Goal: Information Seeking & Learning: Learn about a topic

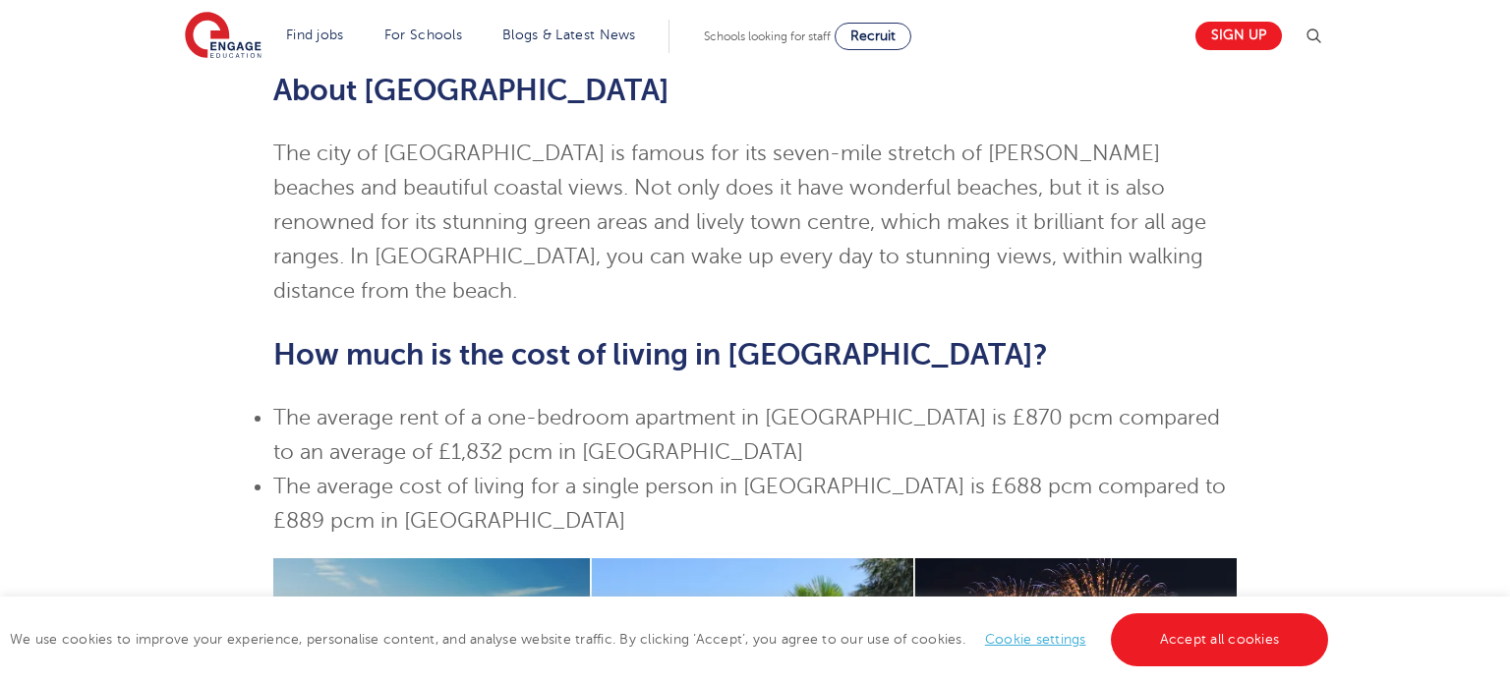
scroll to position [237, 0]
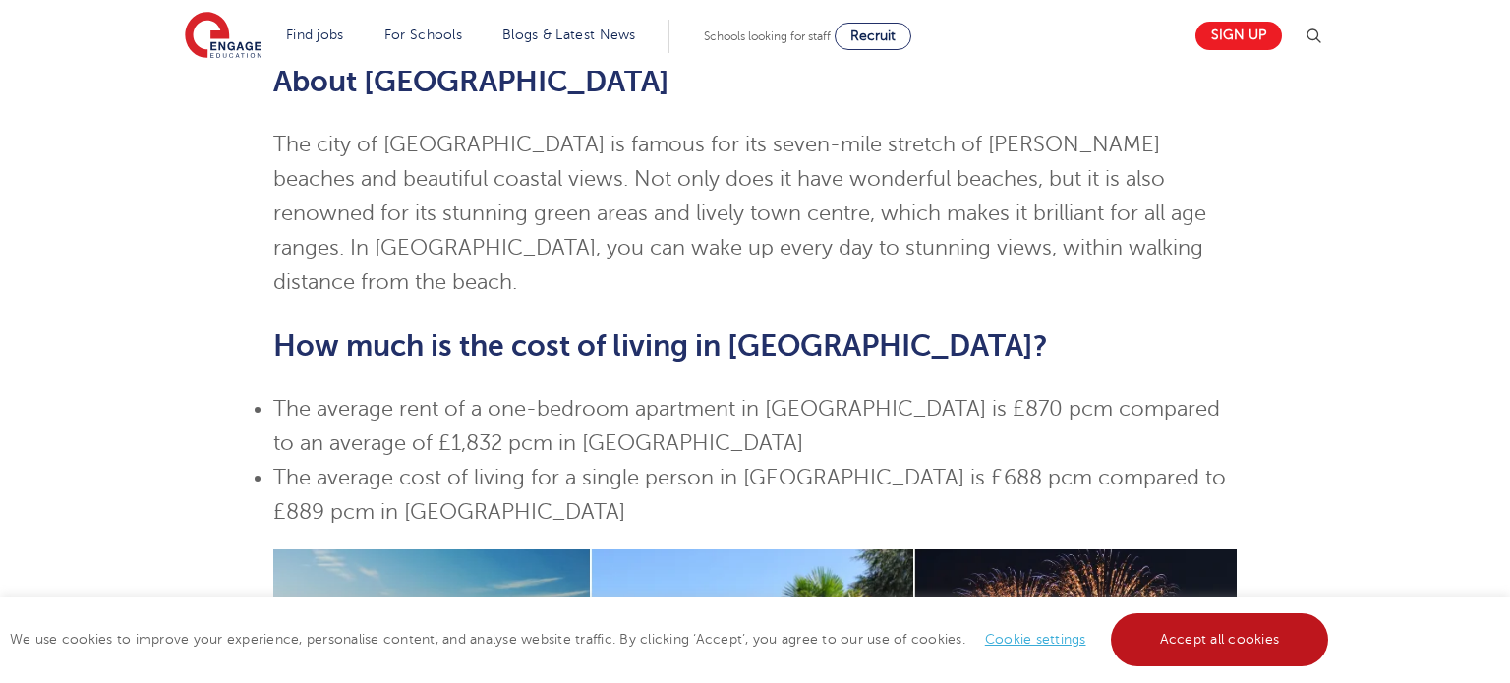
click at [1208, 635] on link "Accept all cookies" at bounding box center [1220, 639] width 218 height 53
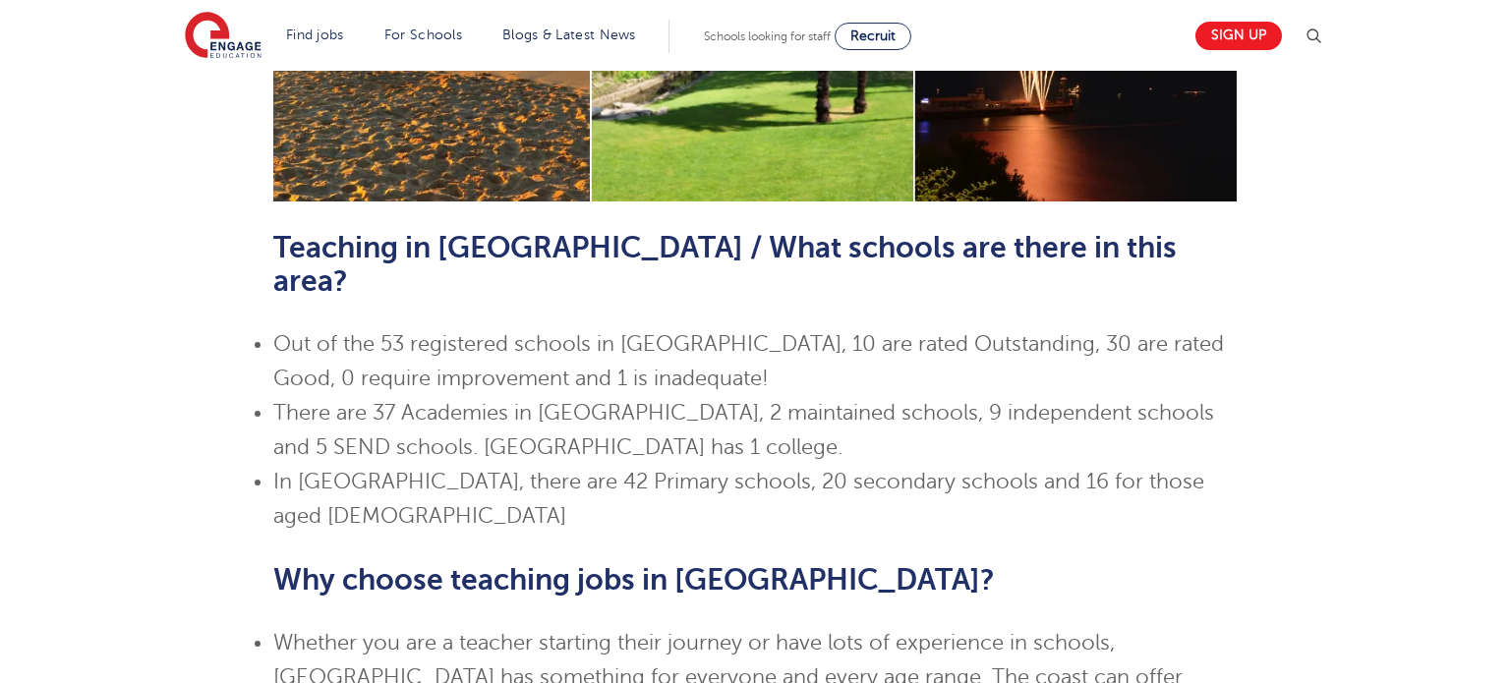
scroll to position [988, 0]
click at [717, 469] on span "In [GEOGRAPHIC_DATA], there are 42 Primary schools, 20 secondary schools and 16…" at bounding box center [738, 498] width 931 height 58
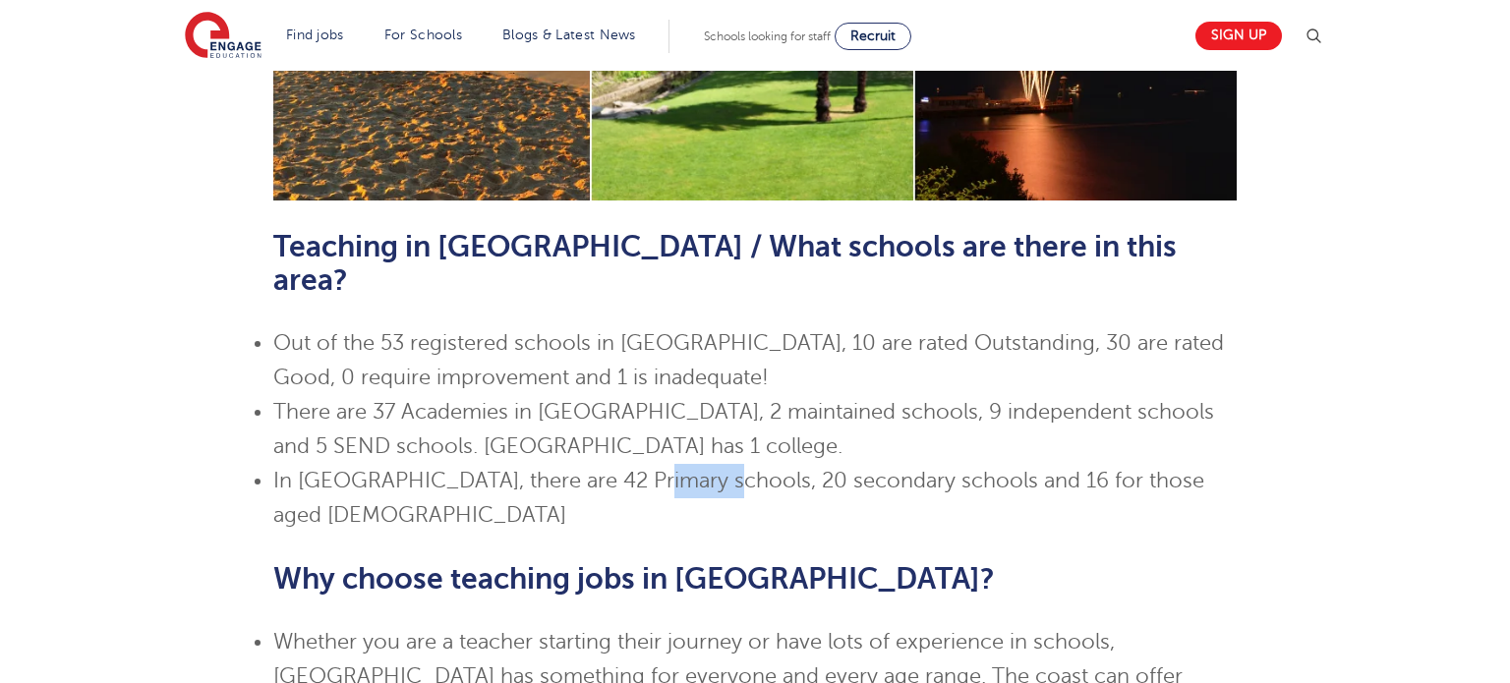
click at [717, 469] on span "In [GEOGRAPHIC_DATA], there are 42 Primary schools, 20 secondary schools and 16…" at bounding box center [738, 498] width 931 height 58
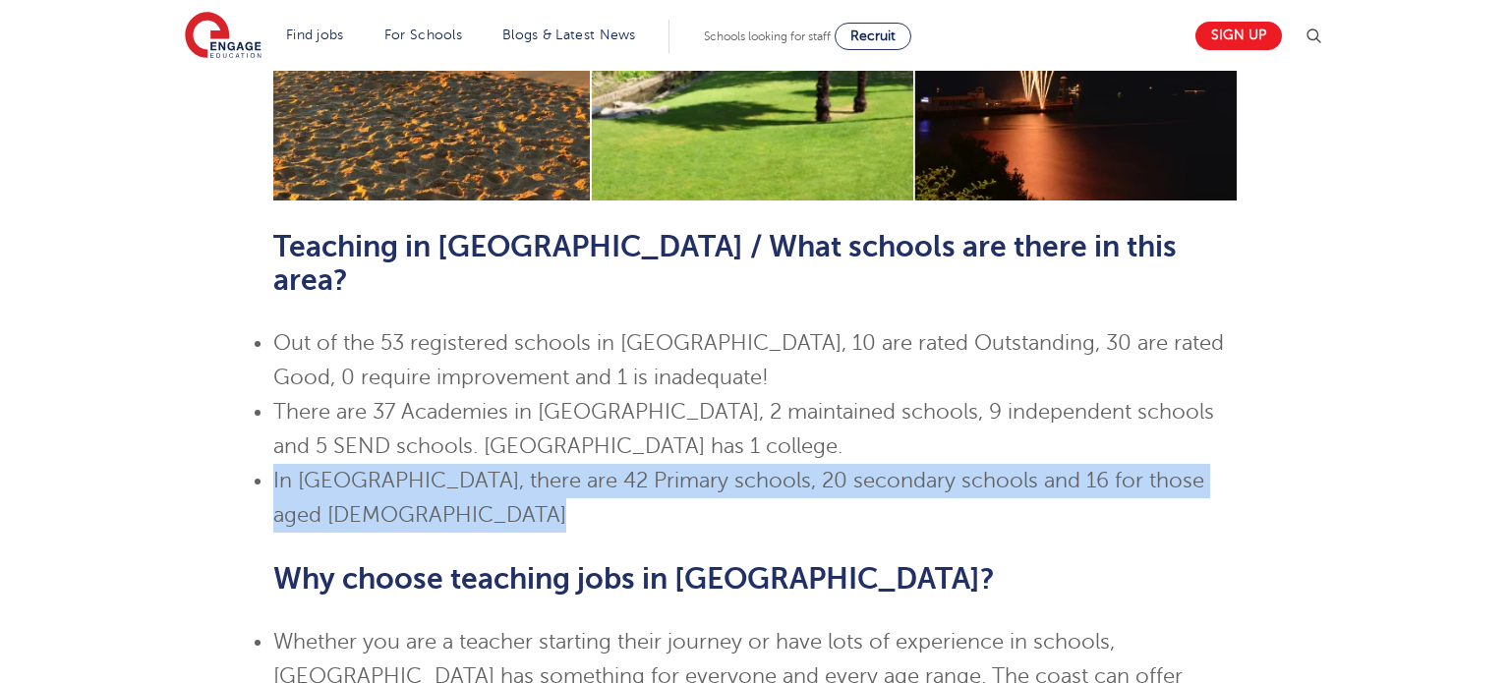
click at [717, 469] on span "In [GEOGRAPHIC_DATA], there are 42 Primary schools, 20 secondary schools and 16…" at bounding box center [738, 498] width 931 height 58
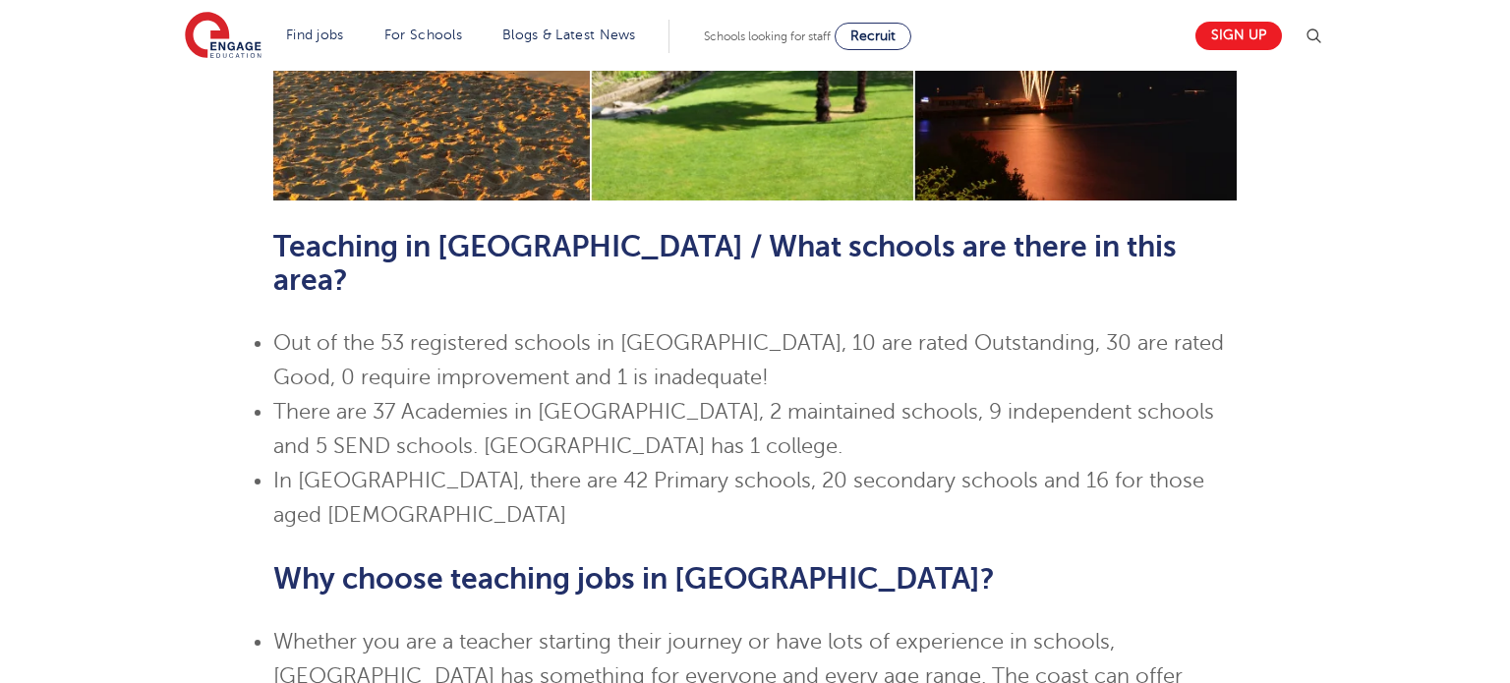
click at [717, 469] on span "In [GEOGRAPHIC_DATA], there are 42 Primary schools, 20 secondary schools and 16…" at bounding box center [738, 498] width 931 height 58
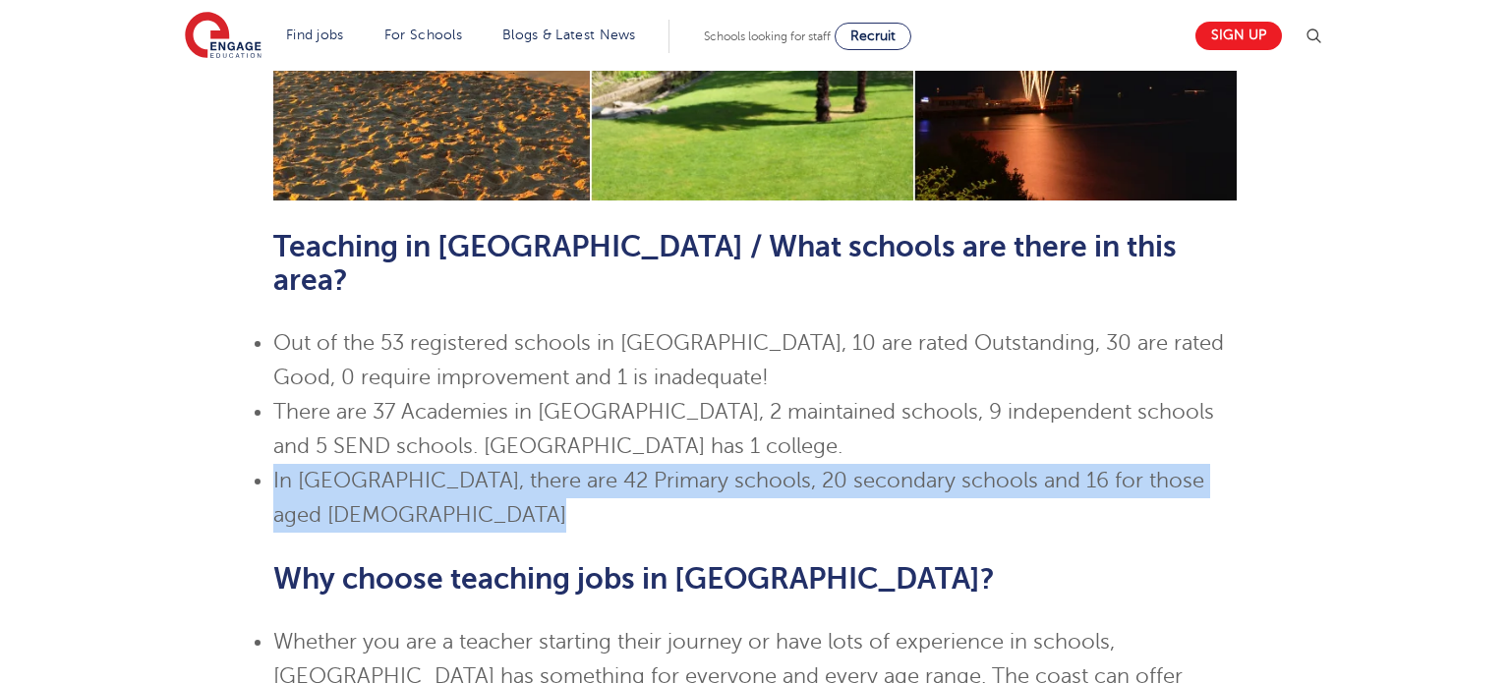
click at [647, 400] on span "There are 37 Academies in [GEOGRAPHIC_DATA], 2 maintained schools, 9 independen…" at bounding box center [743, 429] width 941 height 58
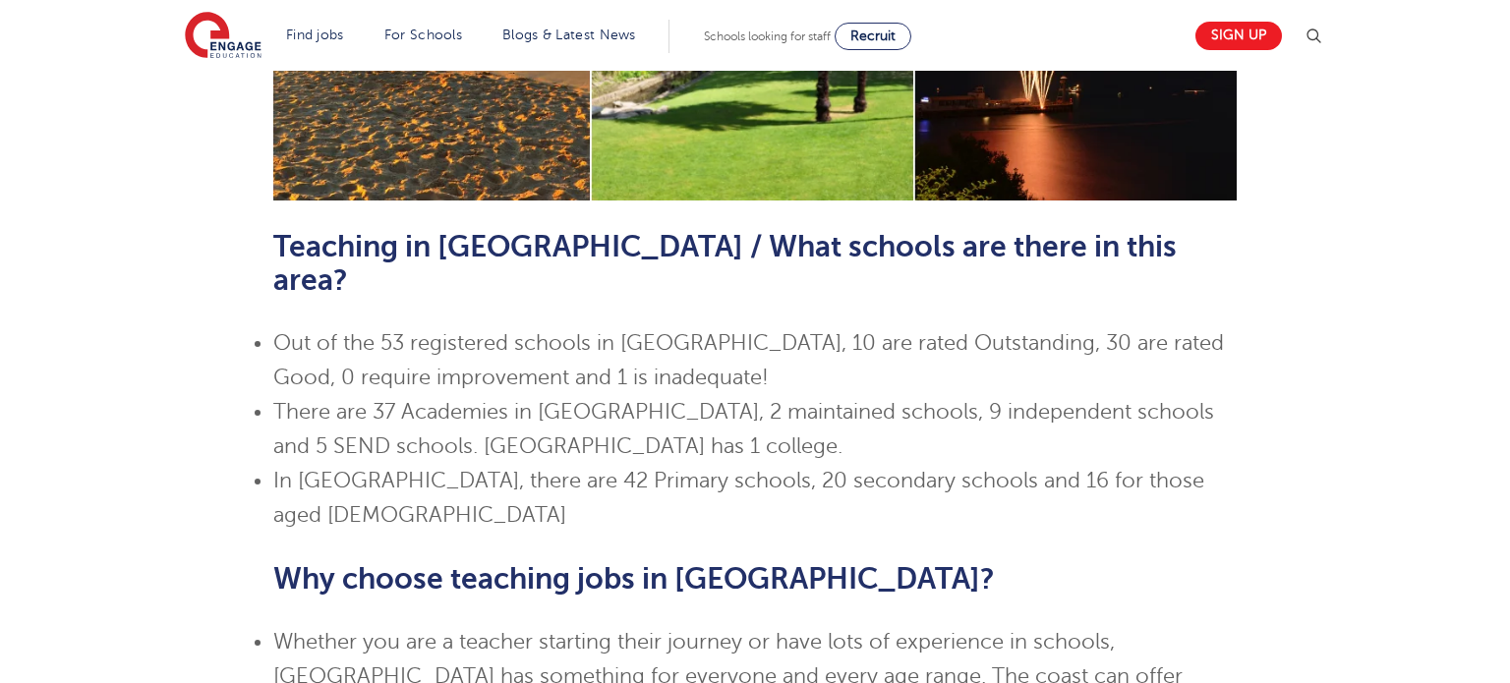
click at [647, 400] on span "There are 37 Academies in [GEOGRAPHIC_DATA], 2 maintained schools, 9 independen…" at bounding box center [743, 429] width 941 height 58
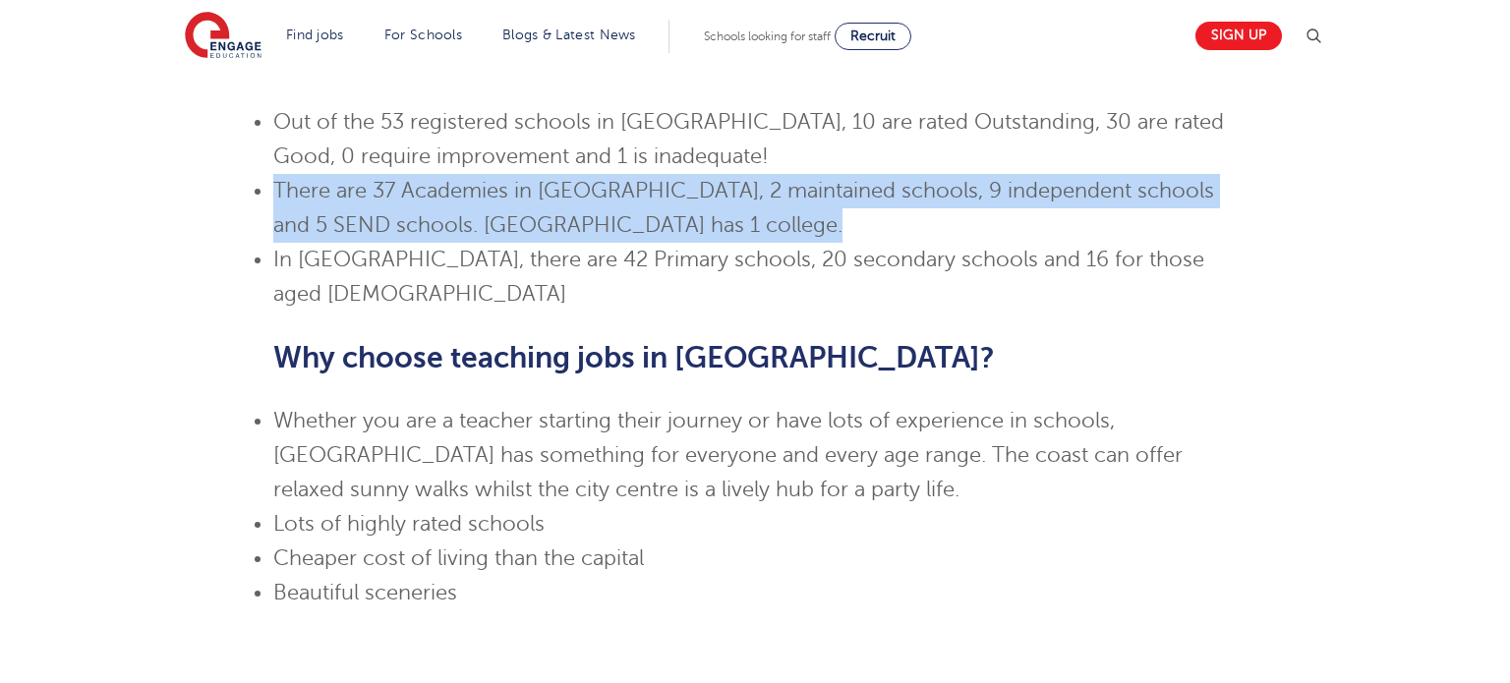
scroll to position [1252, 0]
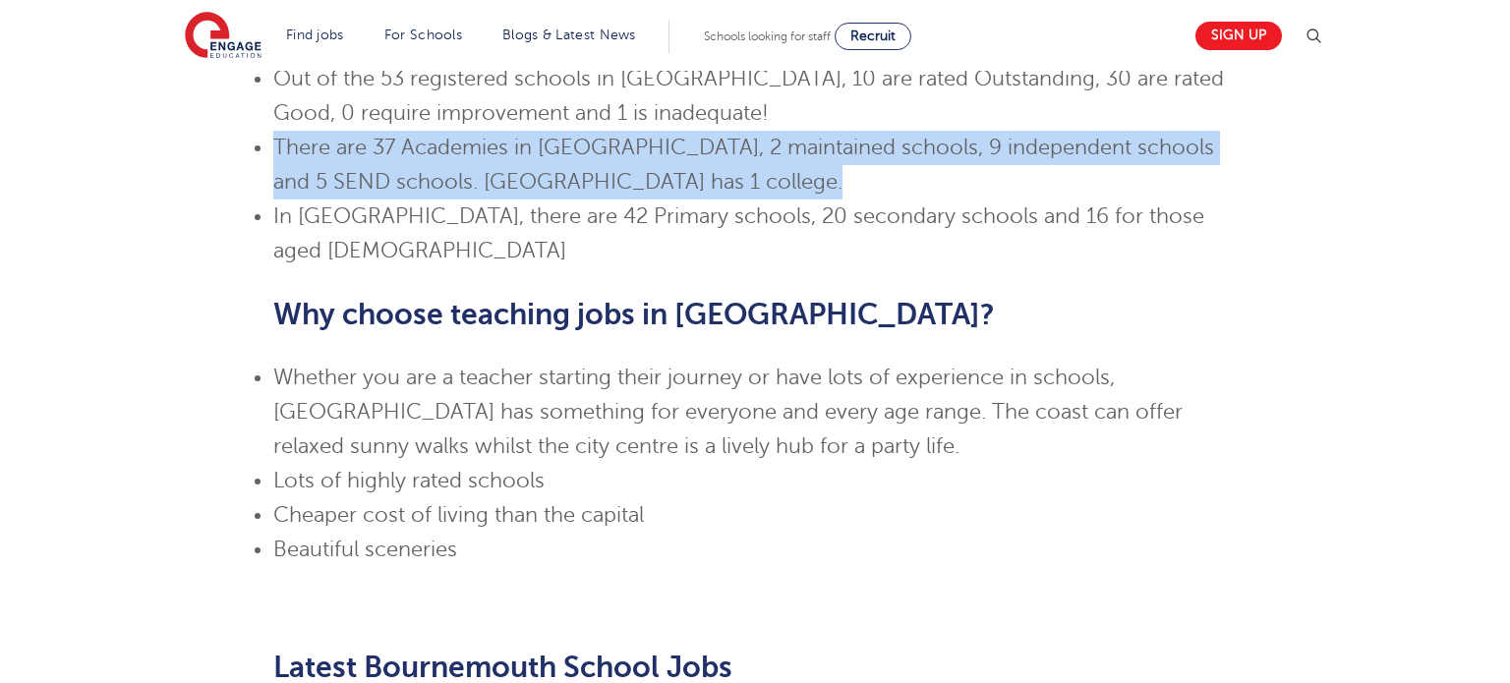
click at [647, 372] on span "Whether you are a teacher starting their journey or have lots of experience in …" at bounding box center [727, 412] width 909 height 92
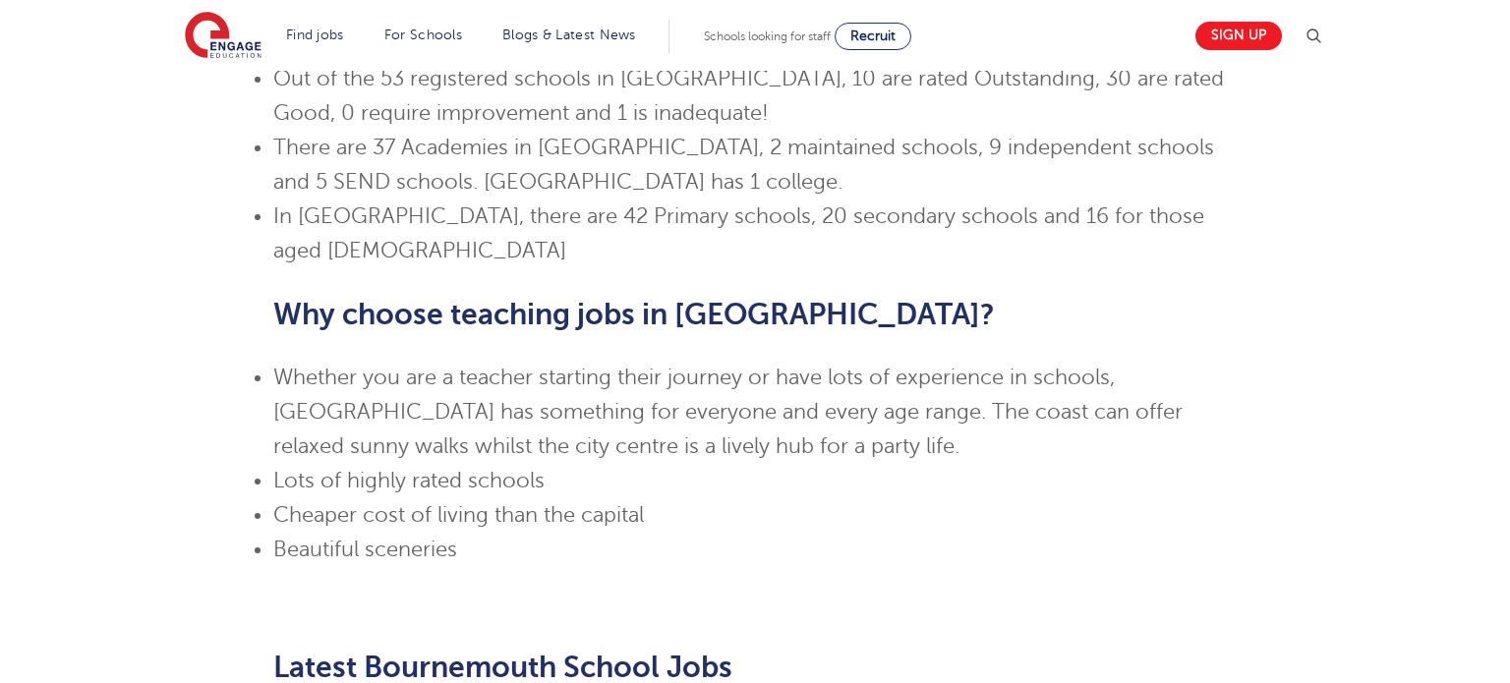
click at [647, 372] on span "Whether you are a teacher starting their journey or have lots of experience in …" at bounding box center [727, 412] width 909 height 92
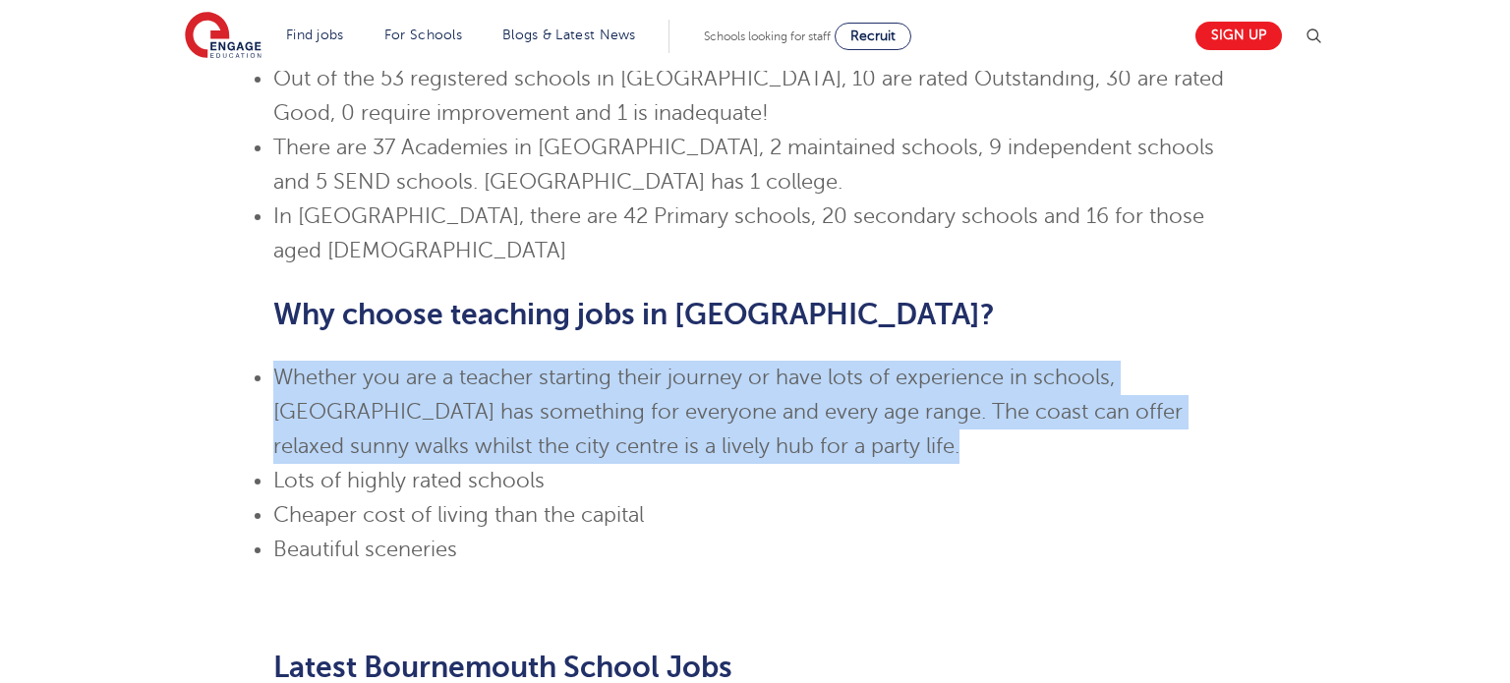
click at [647, 372] on span "Whether you are a teacher starting their journey or have lots of experience in …" at bounding box center [727, 412] width 909 height 92
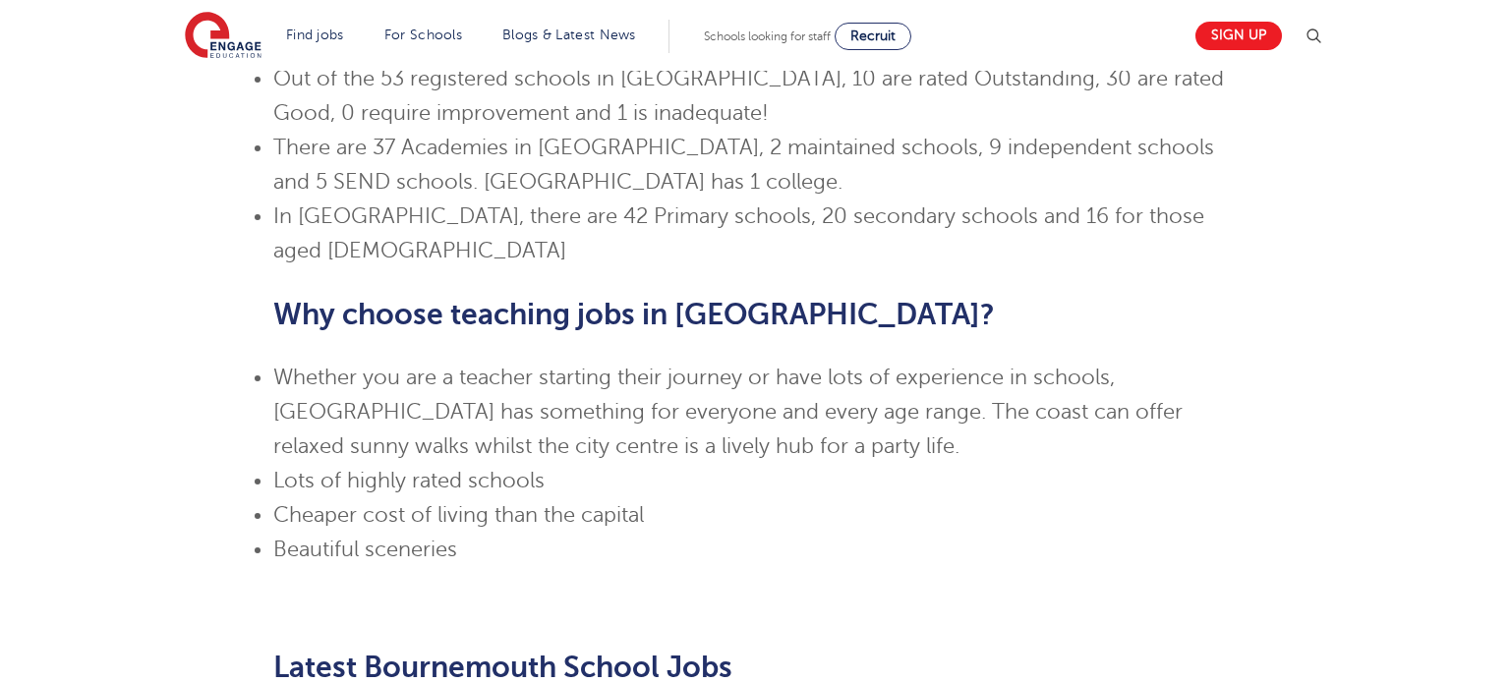
click at [647, 372] on span "Whether you are a teacher starting their journey or have lots of experience in …" at bounding box center [727, 412] width 909 height 92
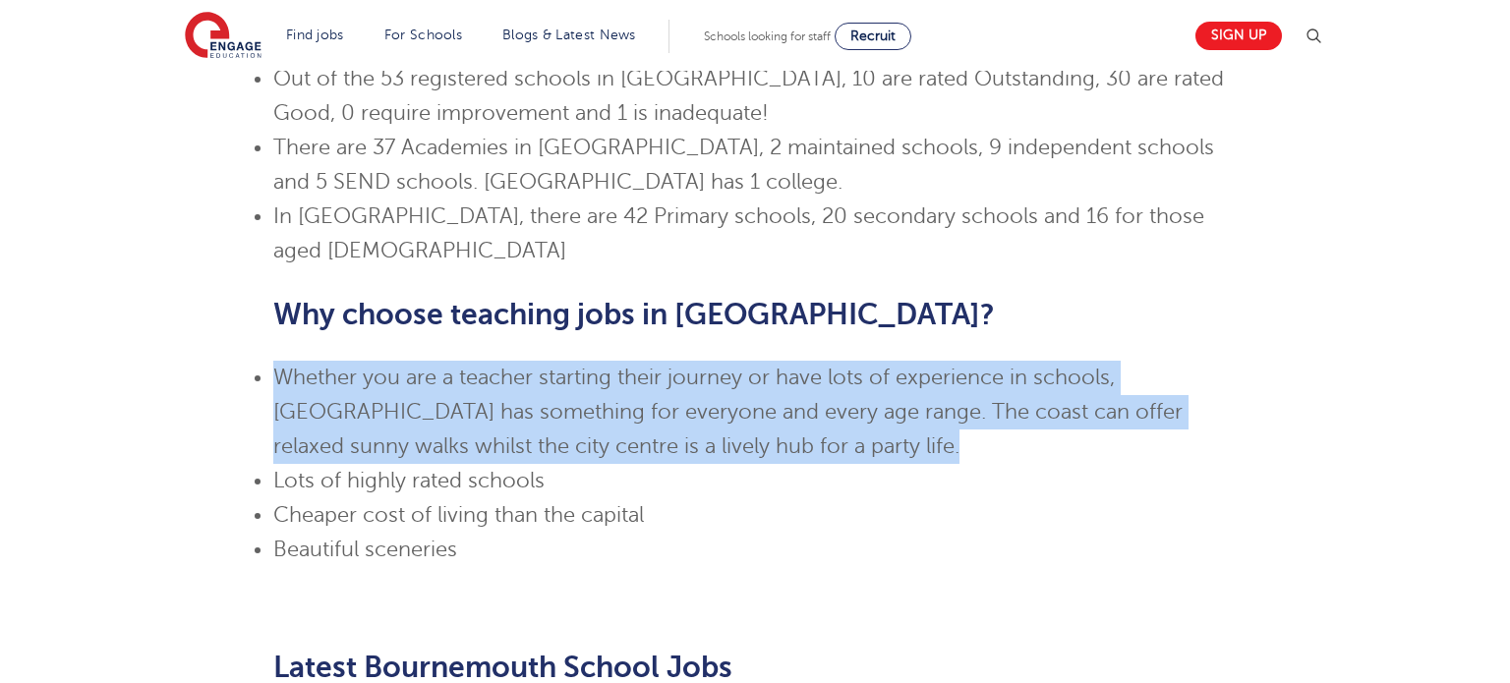
click at [647, 372] on span "Whether you are a teacher starting their journey or have lots of experience in …" at bounding box center [727, 412] width 909 height 92
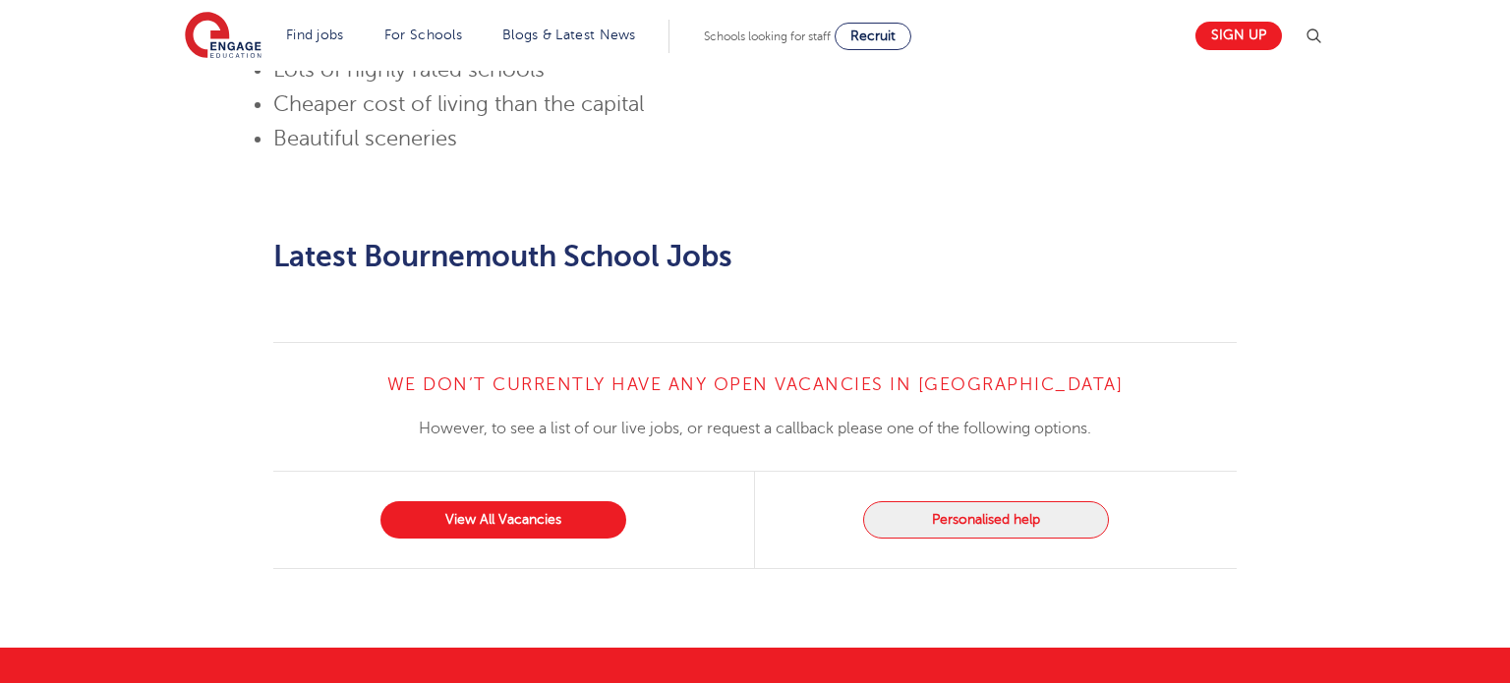
scroll to position [1663, 0]
click at [703, 372] on h4 "We don’t currently have any open vacancies in [GEOGRAPHIC_DATA]" at bounding box center [755, 384] width 964 height 24
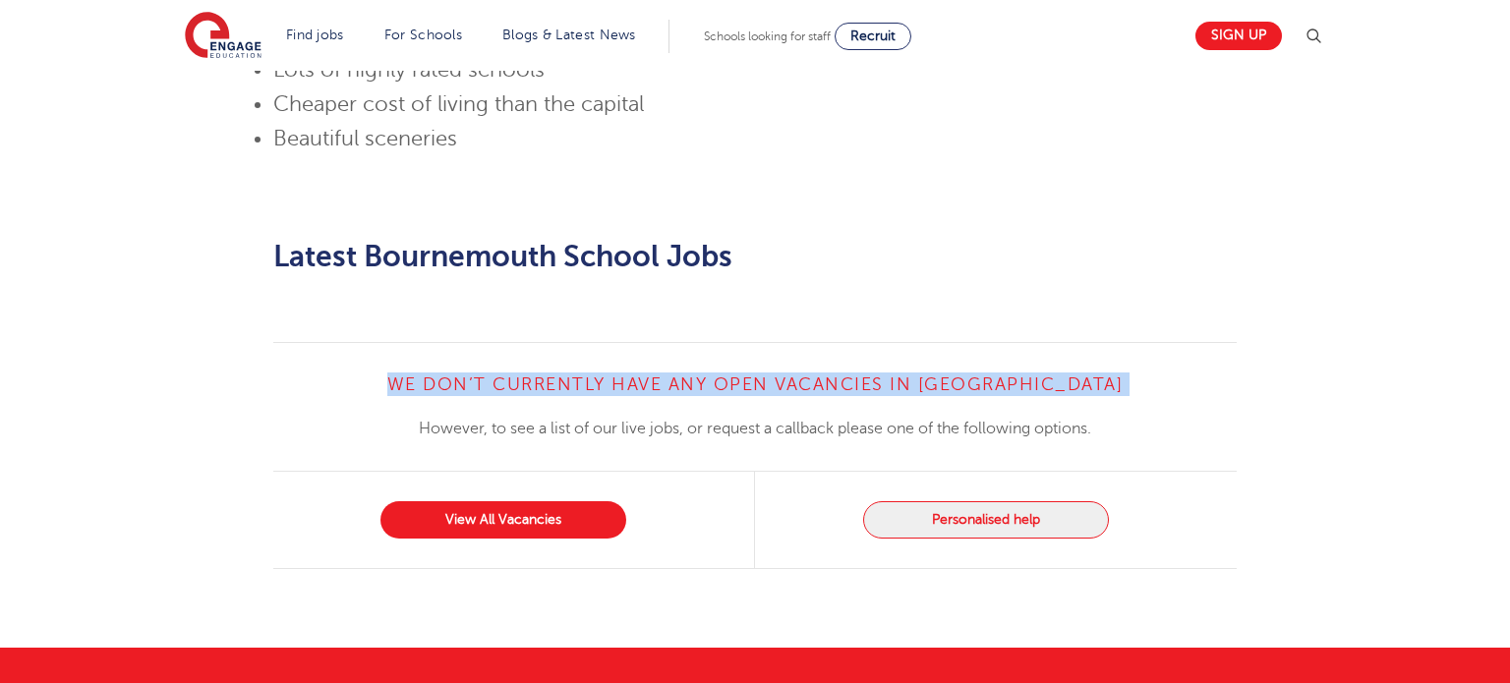
click at [703, 372] on h4 "We don’t currently have any open vacancies in [GEOGRAPHIC_DATA]" at bounding box center [755, 384] width 964 height 24
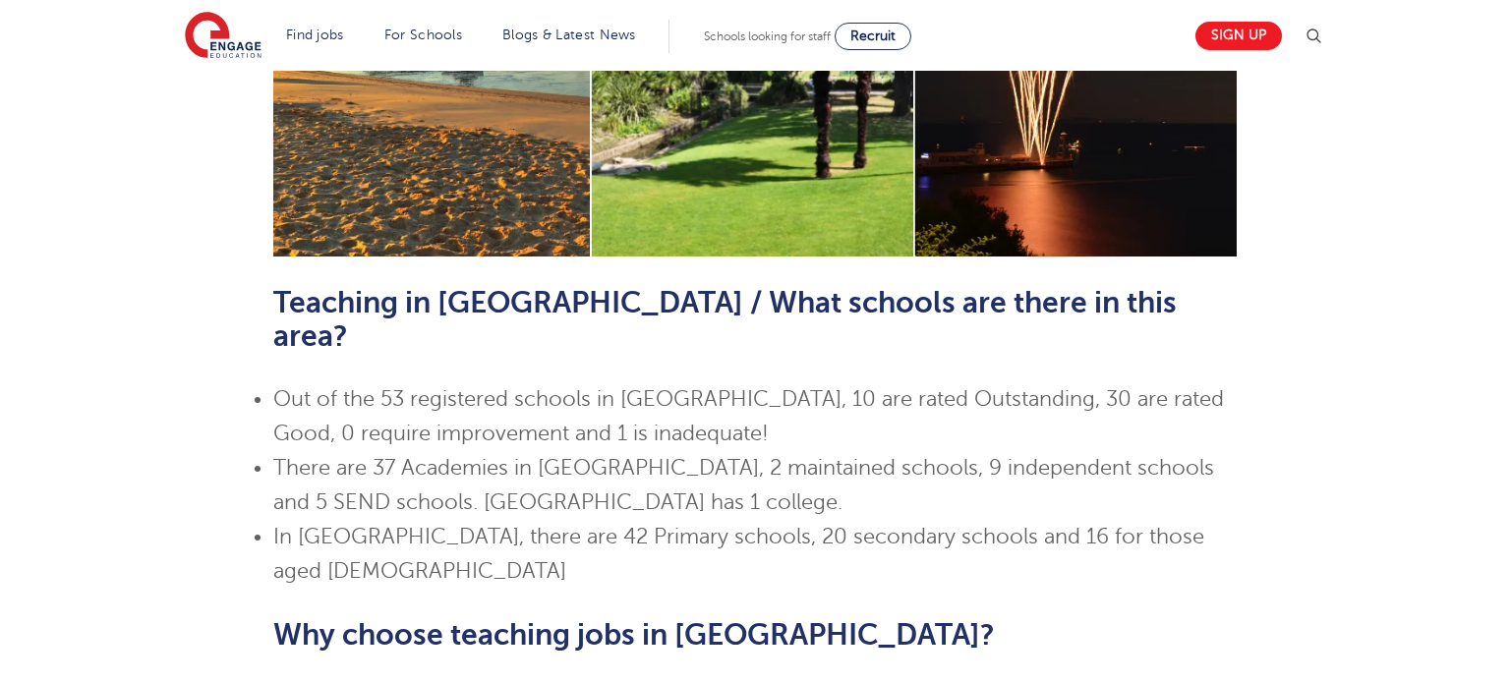
scroll to position [0, 0]
